Goal: Check status: Check status

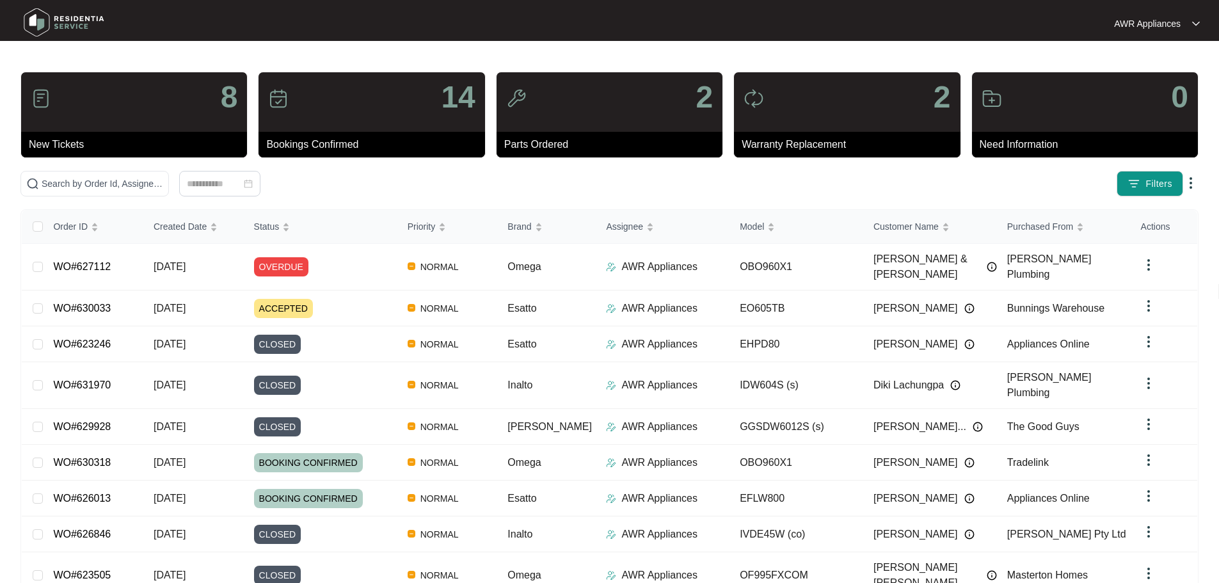
click at [38, 24] on img at bounding box center [64, 22] width 90 height 38
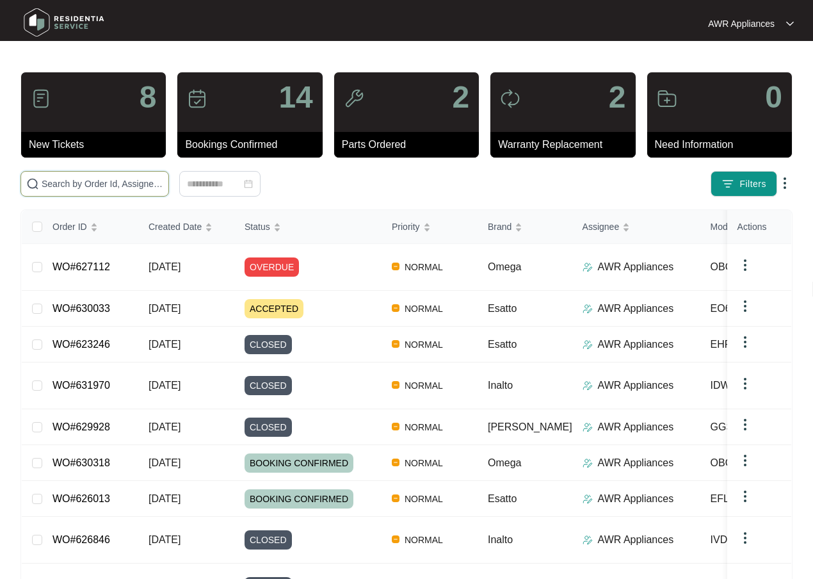
click at [88, 183] on input "text" at bounding box center [103, 184] width 122 height 14
click at [111, 184] on input "text" at bounding box center [103, 184] width 122 height 14
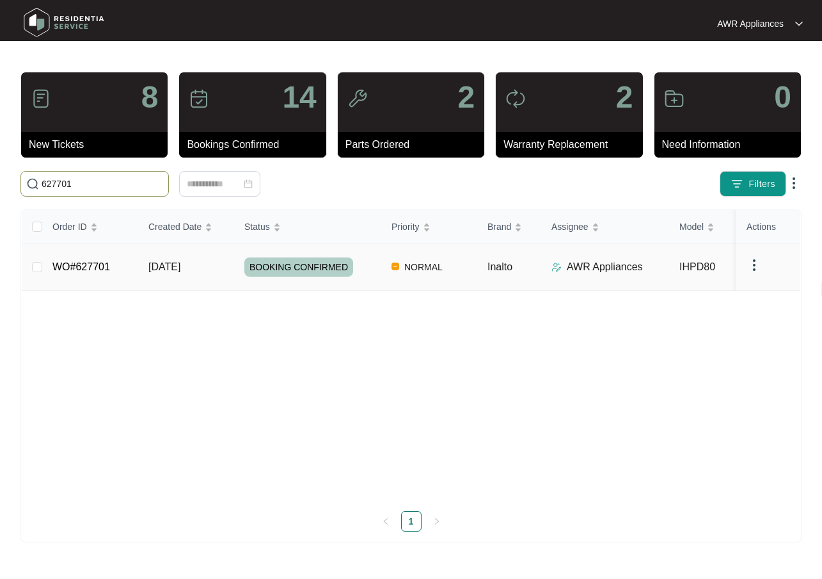
type input "627701"
click at [173, 264] on span "[DATE]" at bounding box center [164, 266] width 32 height 11
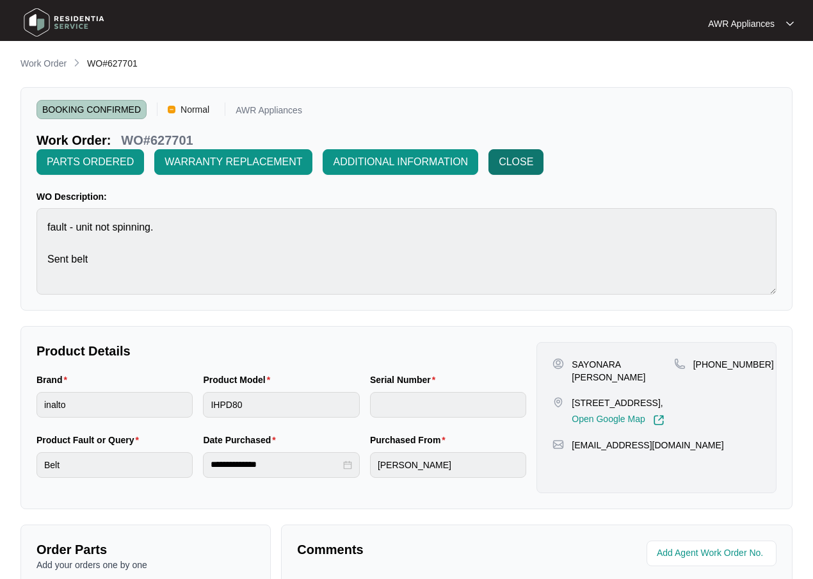
click at [517, 164] on span "CLOSE" at bounding box center [516, 161] width 35 height 15
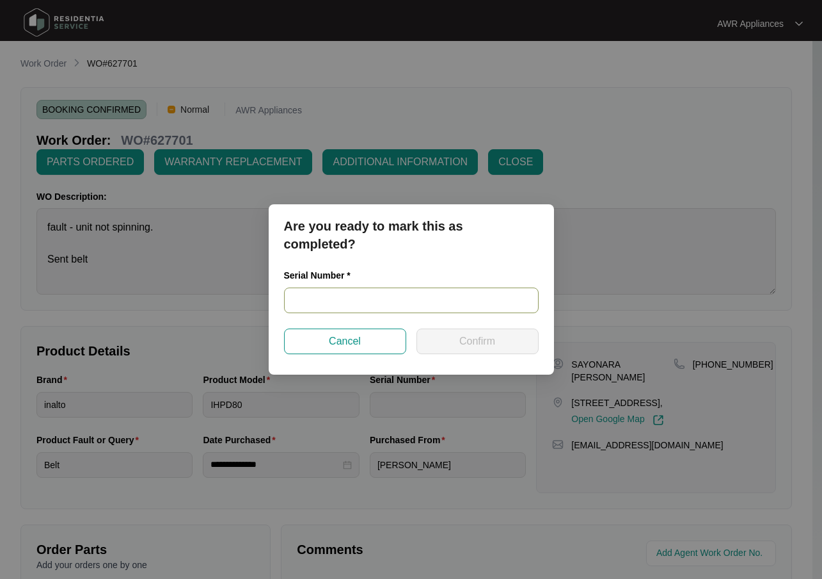
paste input "540J202190134025P00133"
type input "540J202190134025P00133"
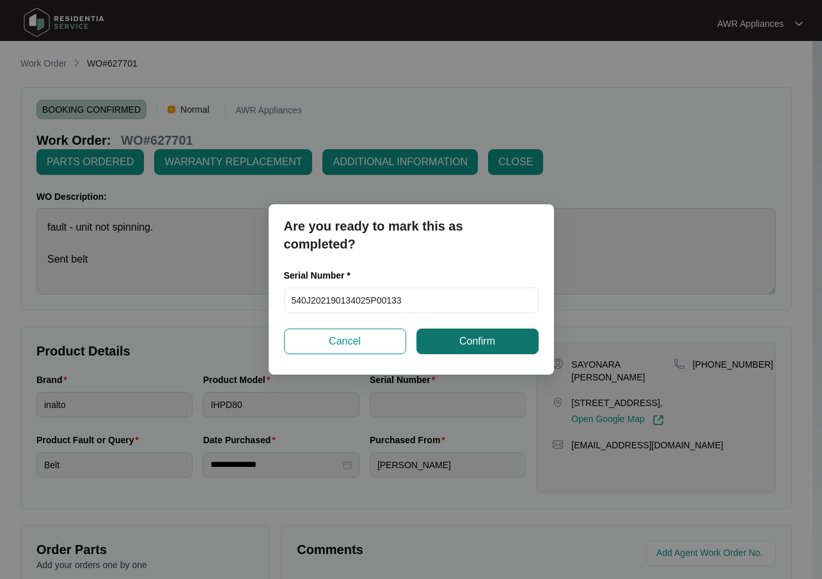
click at [467, 339] on span "Confirm" at bounding box center [478, 340] width 36 height 15
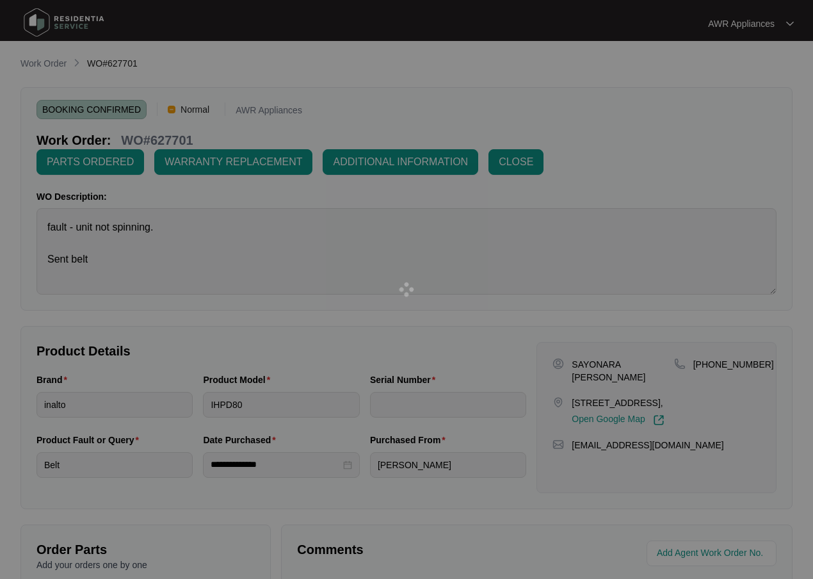
type input "540J202190134025P00133"
